Goal: Information Seeking & Learning: Learn about a topic

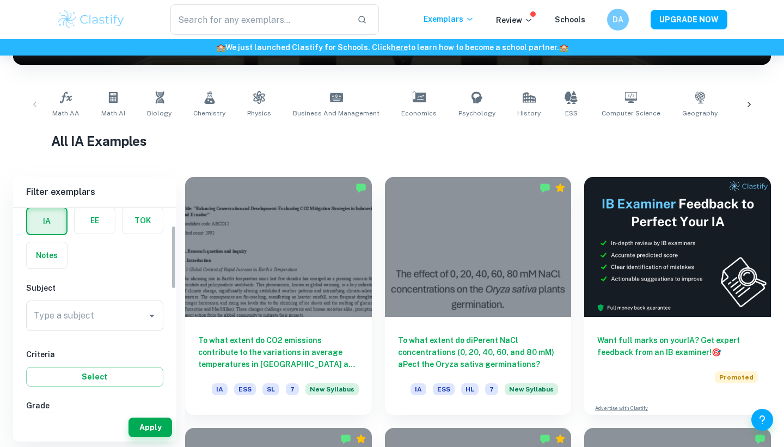
scroll to position [74, 0]
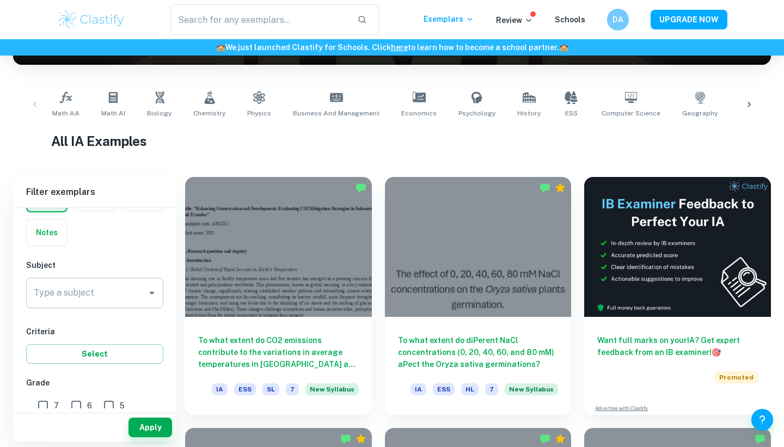
click at [101, 295] on input "Type a subject" at bounding box center [86, 293] width 111 height 21
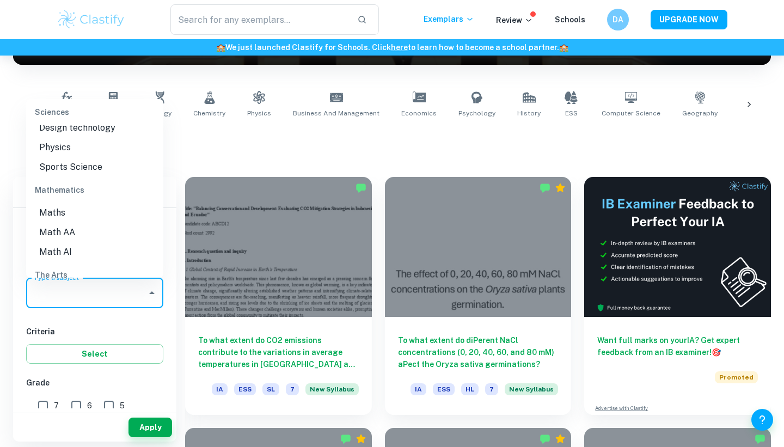
scroll to position [1424, 0]
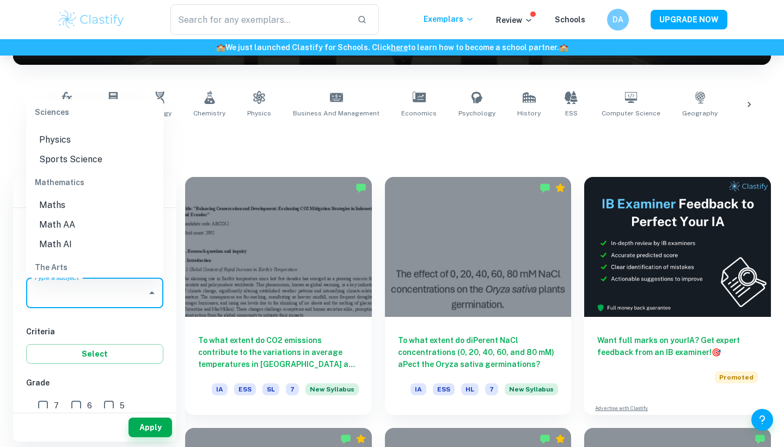
click at [53, 235] on li "Math AI" at bounding box center [94, 245] width 137 height 20
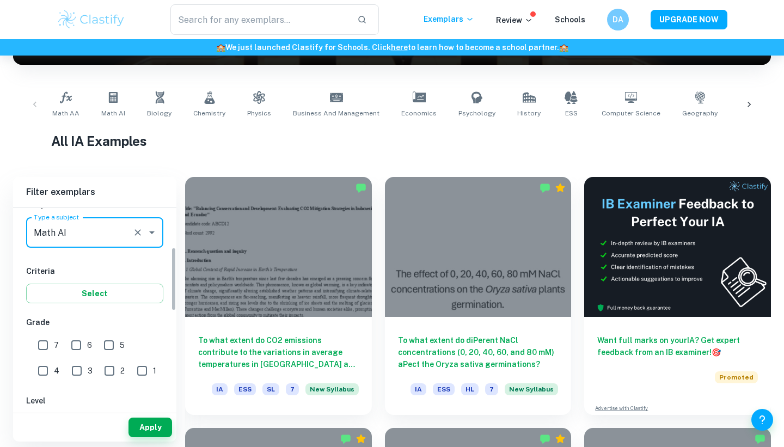
scroll to position [136, 0]
click at [45, 341] on input "7" at bounding box center [43, 344] width 22 height 22
checkbox input "true"
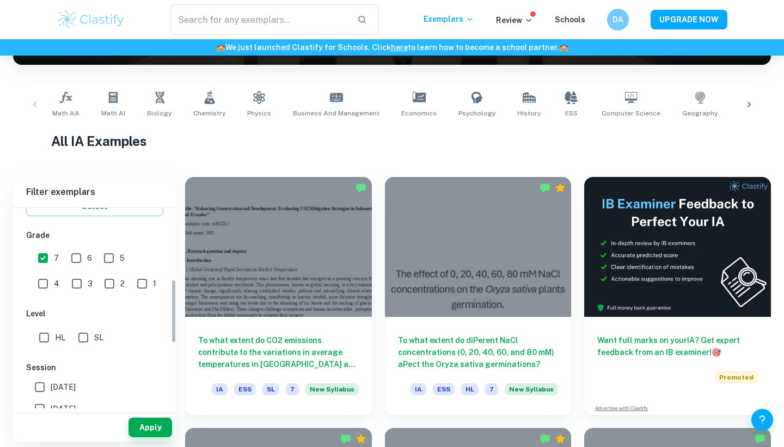
scroll to position [235, 0]
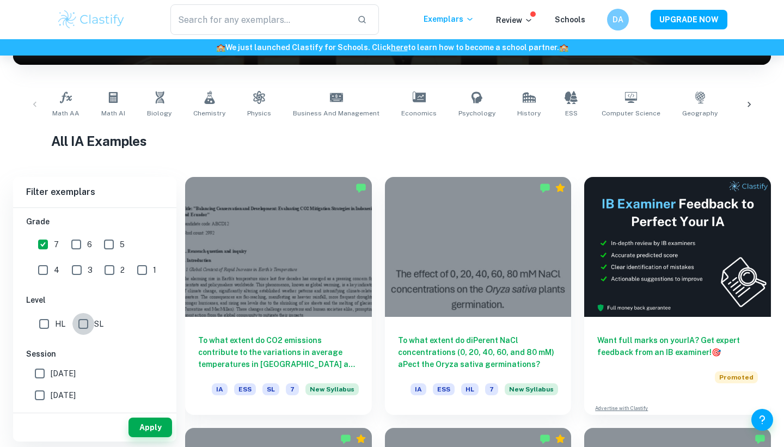
click at [84, 324] on input "SL" at bounding box center [83, 324] width 22 height 22
checkbox input "true"
click at [147, 430] on button "Apply" at bounding box center [150, 428] width 44 height 20
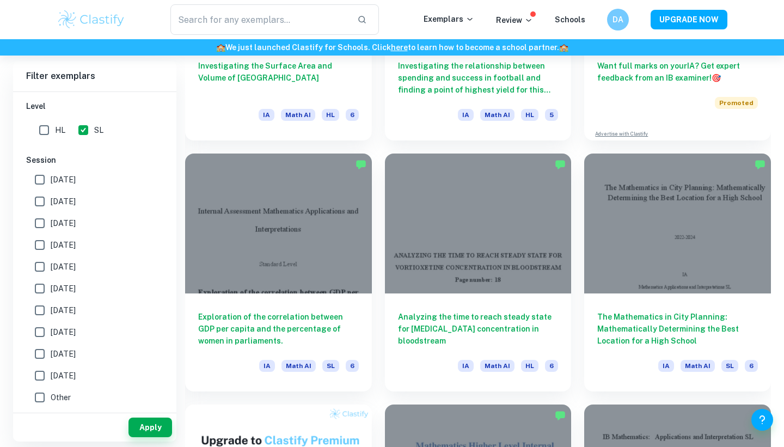
scroll to position [462, 0]
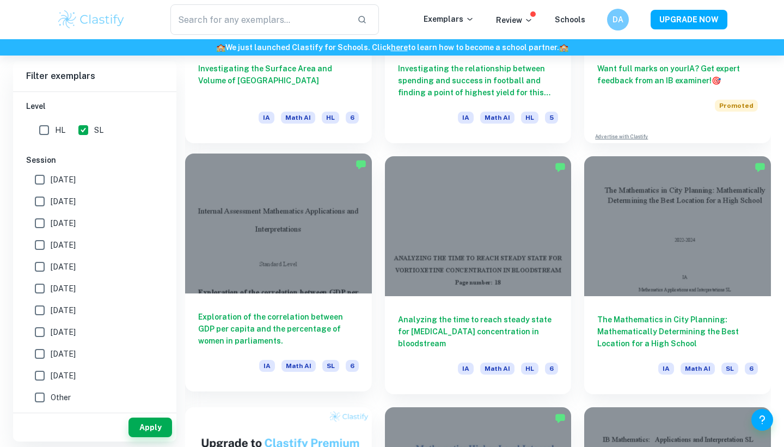
click at [303, 317] on h6 "Exploration of the correlation between GDP per capita and the percentage of wom…" at bounding box center [278, 329] width 161 height 36
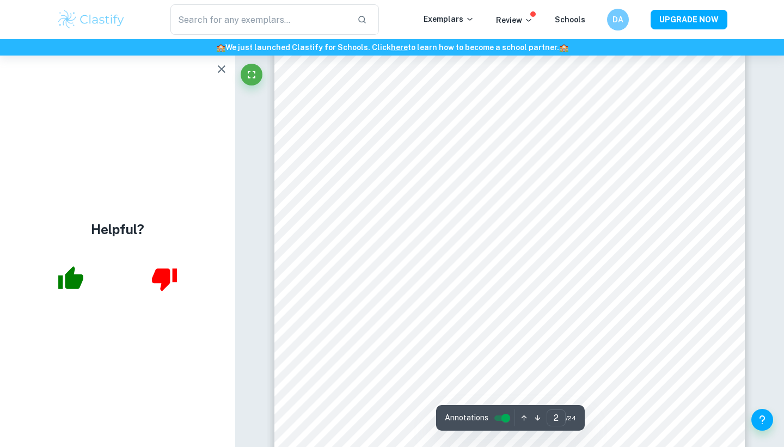
scroll to position [1000, 0]
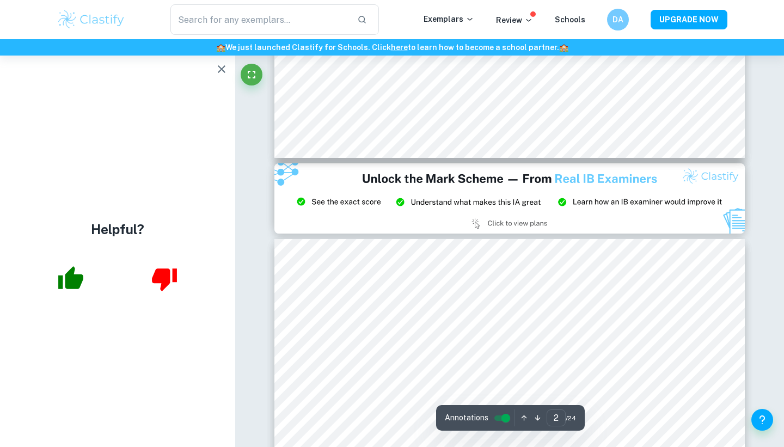
type input "3"
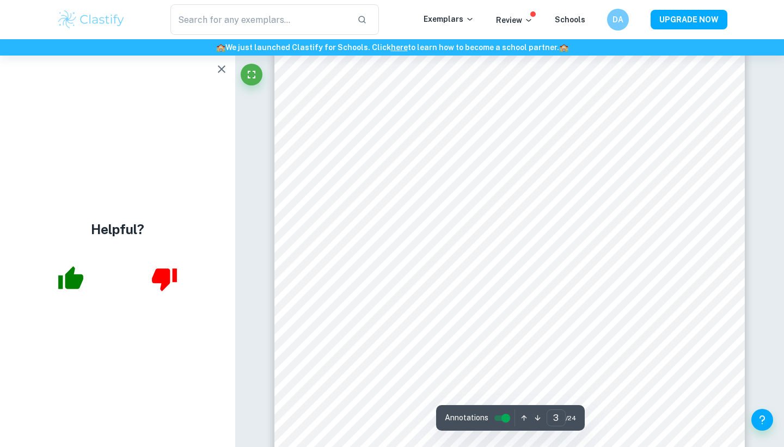
scroll to position [1585, 0]
